Goal: Task Accomplishment & Management: Use online tool/utility

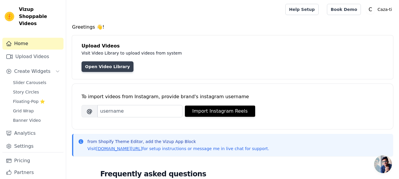
click at [95, 69] on link "Open Video Library" at bounding box center [108, 66] width 52 height 11
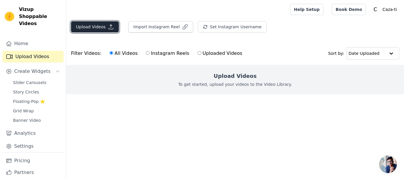
click at [102, 24] on button "Upload Videos" at bounding box center [95, 26] width 48 height 11
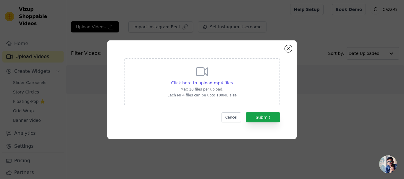
click at [192, 87] on p "Max 10 files per upload." at bounding box center [201, 89] width 69 height 5
click at [232, 80] on input "Click here to upload mp4 files Max 10 files per upload. Each MP4 files can be u…" at bounding box center [232, 80] width 0 height 0
type input "C:\fakepath\20250908_112202 (1).mp4"
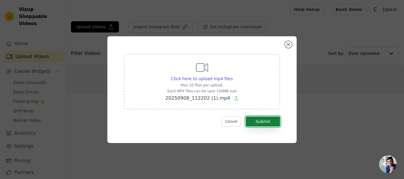
click at [272, 118] on button "Submit" at bounding box center [263, 122] width 34 height 10
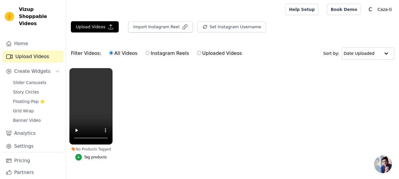
click at [163, 75] on ul "No Products Tagged Tag products" at bounding box center [232, 120] width 333 height 111
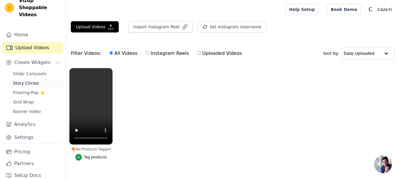
click at [38, 79] on link "Story Circles" at bounding box center [36, 83] width 54 height 8
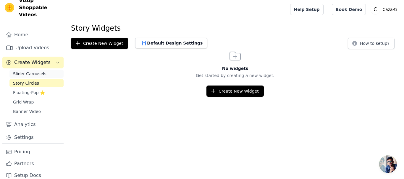
click at [34, 71] on span "Slider Carousels" at bounding box center [29, 74] width 33 height 6
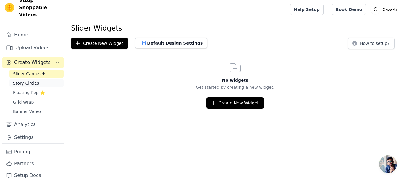
click at [36, 79] on link "Story Circles" at bounding box center [36, 83] width 54 height 8
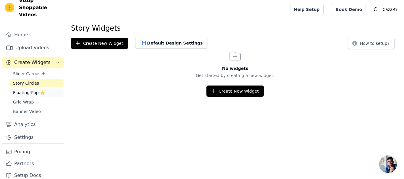
click at [25, 90] on span "Floating-Pop ⭐" at bounding box center [29, 93] width 32 height 6
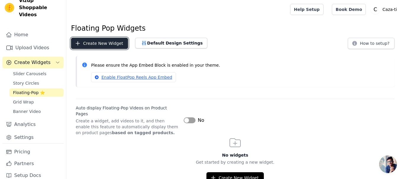
click at [109, 45] on button "Create New Widget" at bounding box center [99, 43] width 57 height 11
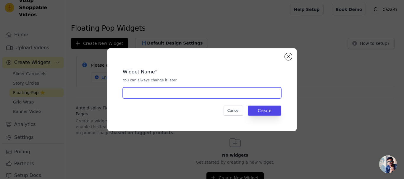
click at [183, 91] on input "text" at bounding box center [202, 92] width 158 height 11
type input "video"
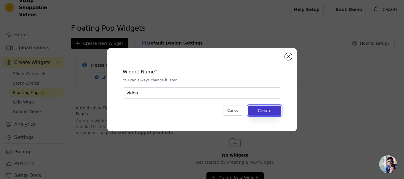
click at [254, 109] on button "Create" at bounding box center [264, 111] width 33 height 10
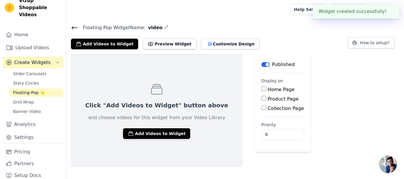
click at [261, 98] on input "Product Page" at bounding box center [263, 98] width 5 height 5
checkbox input "true"
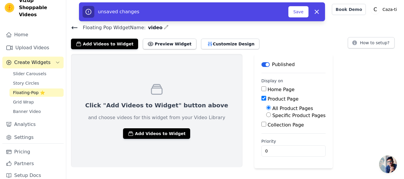
click at [272, 115] on label "Specific Product Pages" at bounding box center [298, 116] width 53 height 6
click at [266, 115] on input "Specific Product Pages" at bounding box center [268, 115] width 5 height 5
radio input "true"
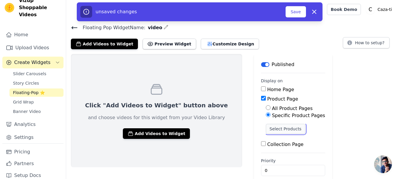
click at [266, 128] on button "Select Products" at bounding box center [286, 129] width 40 height 10
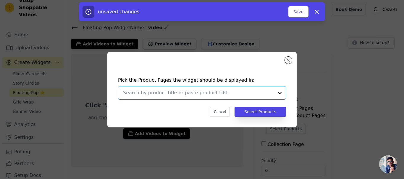
click at [232, 92] on input "text" at bounding box center [198, 93] width 151 height 7
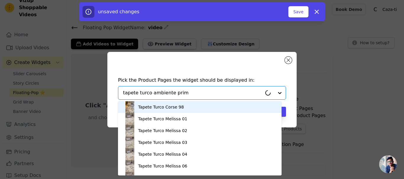
type input "tapete turco ambiente prime"
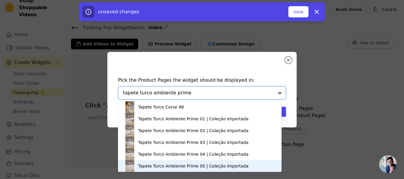
click at [206, 164] on div "Tapete Turco Ambiente Prime 05 | Coleção Importada" at bounding box center [193, 166] width 110 height 6
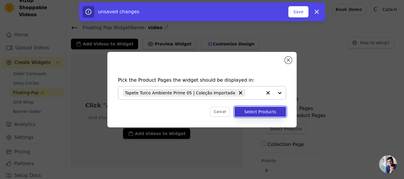
click at [271, 111] on button "Select Products" at bounding box center [259, 112] width 51 height 10
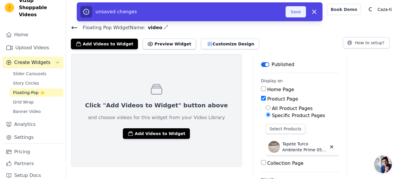
click at [300, 13] on button "Save" at bounding box center [296, 11] width 20 height 11
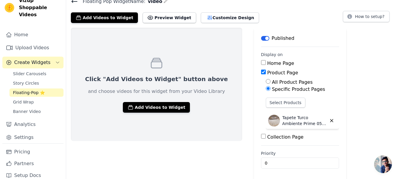
scroll to position [27, 0]
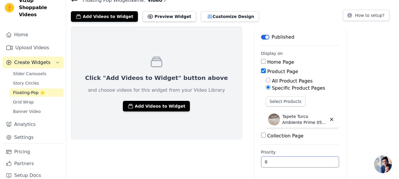
click at [261, 159] on input "0" at bounding box center [300, 162] width 78 height 11
drag, startPoint x: 261, startPoint y: 159, endPoint x: 212, endPoint y: 150, distance: 50.3
click at [212, 150] on div "Click "Add Videos to Widget" button above and choose videos for this widget fro…" at bounding box center [232, 103] width 333 height 153
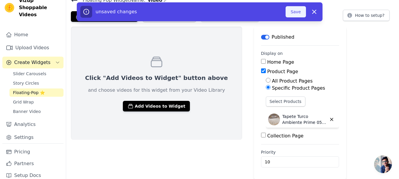
click at [297, 11] on button "Save" at bounding box center [296, 11] width 20 height 11
click at [295, 14] on button "Save" at bounding box center [296, 11] width 20 height 11
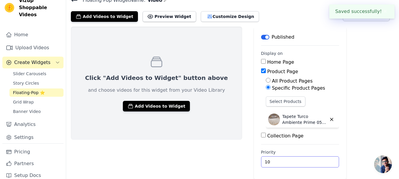
click at [261, 161] on input "10" at bounding box center [300, 162] width 78 height 11
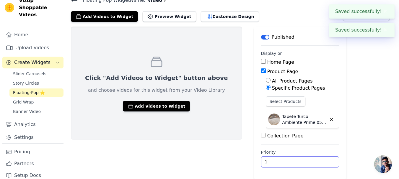
type input "1"
click at [371, 63] on div "Click "Add Videos to Widget" button above and choose videos for this widget fro…" at bounding box center [232, 103] width 333 height 153
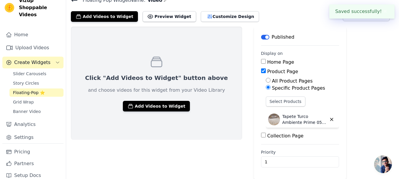
scroll to position [0, 0]
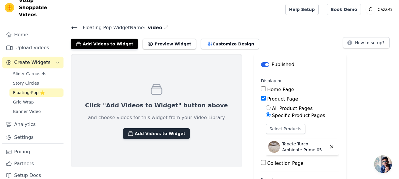
click at [153, 135] on button "Add Videos to Widget" at bounding box center [156, 134] width 67 height 11
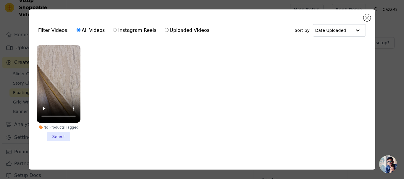
click at [60, 135] on li "No Products Tagged Select" at bounding box center [59, 93] width 44 height 96
click at [0, 0] on input "No Products Tagged Select" at bounding box center [0, 0] width 0 height 0
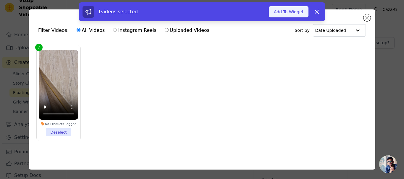
click at [292, 12] on button "Add To Widget" at bounding box center [289, 11] width 40 height 11
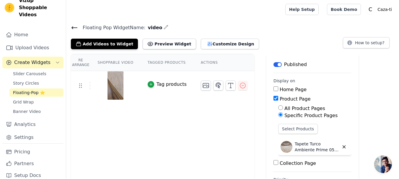
click at [160, 86] on div "Tag products" at bounding box center [172, 84] width 30 height 7
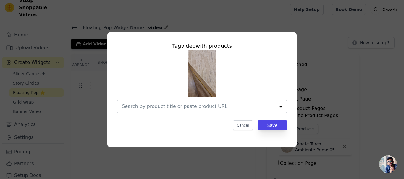
click at [281, 108] on div at bounding box center [281, 106] width 12 height 13
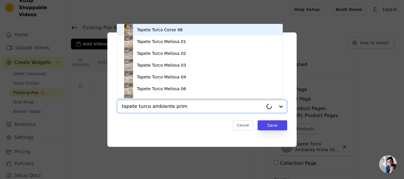
type input "tapete turco ambiente prime"
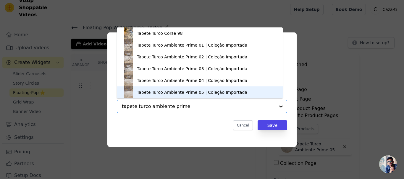
click at [220, 94] on div "Tapete Turco Ambiente Prime 05 | Coleção Importada" at bounding box center [192, 93] width 110 height 6
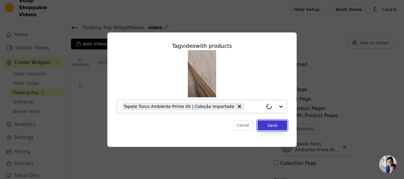
click at [269, 125] on button "Save" at bounding box center [272, 126] width 30 height 10
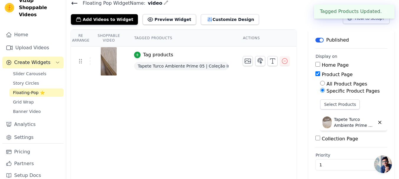
scroll to position [27, 0]
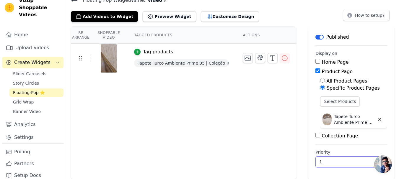
drag, startPoint x: 325, startPoint y: 162, endPoint x: 293, endPoint y: 157, distance: 32.6
click at [293, 157] on div "Re Arrange Shoppable Video Tagged Products Actions Tag products Tapete Turco Am…" at bounding box center [232, 103] width 333 height 153
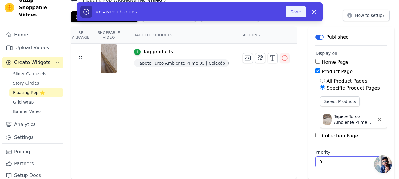
type input "0"
click at [292, 9] on button "Save" at bounding box center [296, 11] width 20 height 11
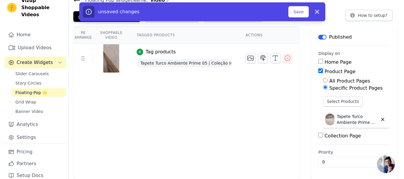
scroll to position [0, 0]
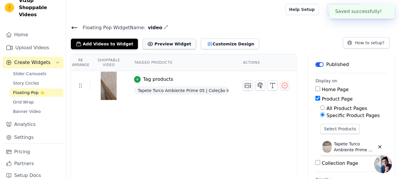
click at [168, 41] on button "Preview Widget" at bounding box center [169, 44] width 53 height 11
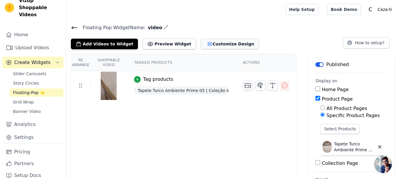
click at [207, 44] on icon "button" at bounding box center [210, 44] width 6 height 6
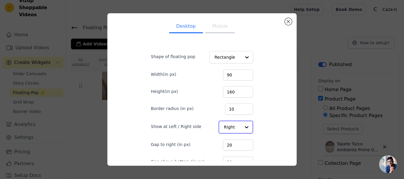
click at [227, 129] on input "Show at Left / Right side" at bounding box center [232, 127] width 17 height 12
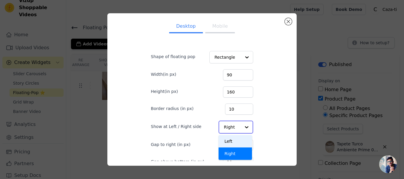
click at [221, 140] on div "Left" at bounding box center [234, 141] width 33 height 12
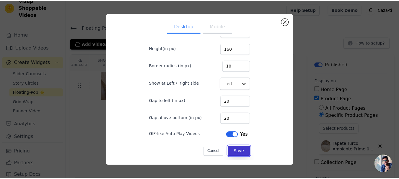
scroll to position [43, 0]
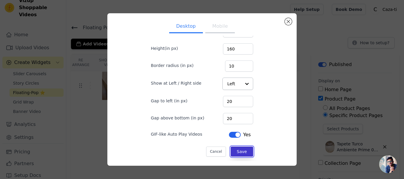
click at [238, 149] on button "Save" at bounding box center [242, 152] width 22 height 10
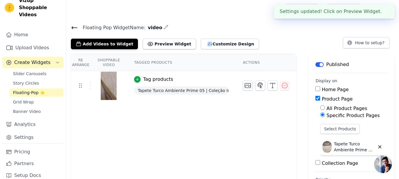
click at [385, 12] on button "✖" at bounding box center [385, 11] width 7 height 7
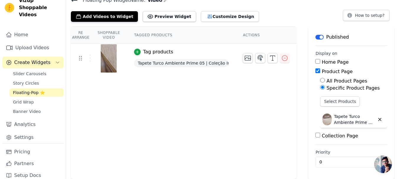
scroll to position [0, 0]
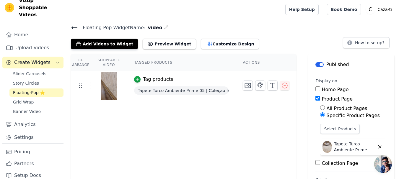
click at [74, 28] on icon at bounding box center [74, 27] width 7 height 7
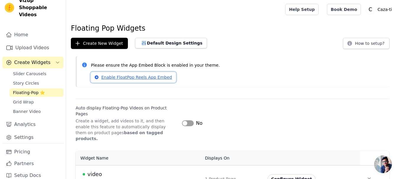
click at [153, 77] on link "Enable FloatPop Reels App Embed" at bounding box center [133, 77] width 85 height 10
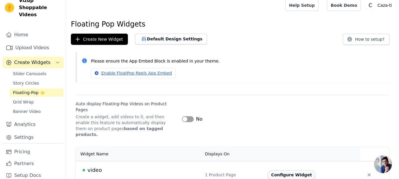
click at [297, 171] on button "Configure Widget" at bounding box center [292, 175] width 48 height 9
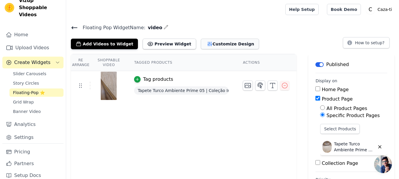
click at [216, 44] on button "Customize Design" at bounding box center [230, 44] width 58 height 11
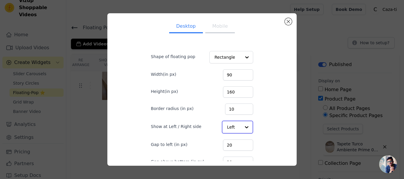
click at [241, 128] on div at bounding box center [247, 127] width 12 height 12
click at [228, 156] on div "Right" at bounding box center [237, 154] width 30 height 12
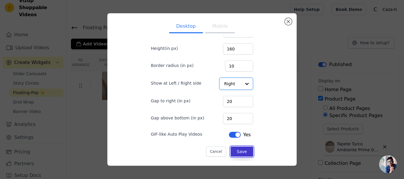
scroll to position [43, 0]
click at [237, 154] on button "Save" at bounding box center [242, 152] width 22 height 10
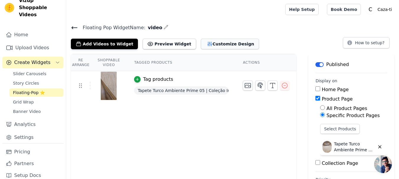
click at [223, 46] on button "Customize Design" at bounding box center [230, 44] width 58 height 11
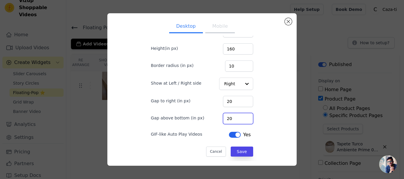
drag, startPoint x: 222, startPoint y: 119, endPoint x: 215, endPoint y: 118, distance: 7.4
click at [215, 118] on div "Gap above bottom (in px) 20" at bounding box center [202, 118] width 102 height 12
type input "80"
click at [238, 149] on button "Save" at bounding box center [242, 152] width 22 height 10
